Goal: Task Accomplishment & Management: Manage account settings

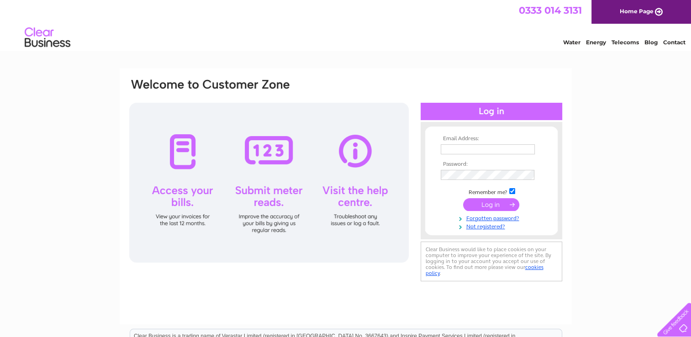
type input "[EMAIL_ADDRESS][DOMAIN_NAME]"
click at [491, 207] on input "submit" at bounding box center [491, 204] width 56 height 13
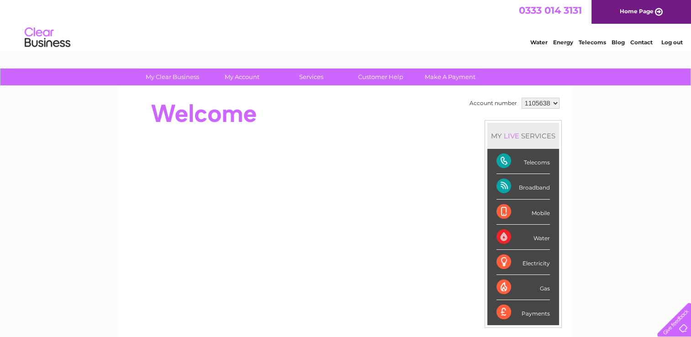
click at [674, 43] on link "Log out" at bounding box center [671, 42] width 21 height 7
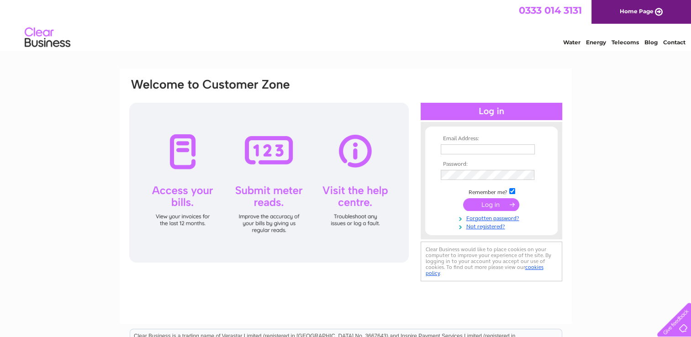
type input "[EMAIL_ADDRESS][DOMAIN_NAME]"
click at [494, 203] on input "submit" at bounding box center [491, 204] width 56 height 13
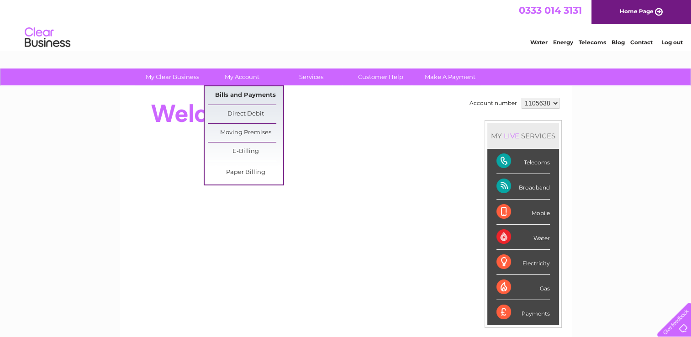
click at [241, 97] on link "Bills and Payments" at bounding box center [245, 95] width 75 height 18
click at [243, 94] on link "Bills and Payments" at bounding box center [245, 95] width 75 height 18
click at [241, 95] on link "Bills and Payments" at bounding box center [245, 95] width 75 height 18
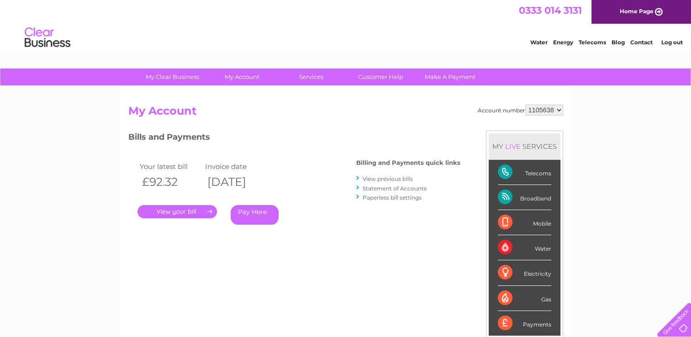
click at [190, 212] on link "." at bounding box center [176, 211] width 79 height 13
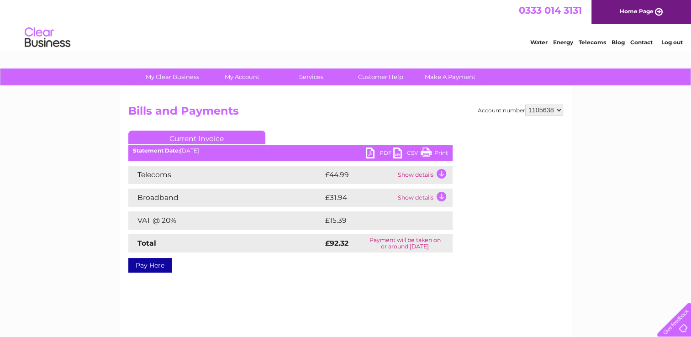
click at [378, 151] on link "PDF" at bounding box center [379, 153] width 27 height 13
